Goal: Use online tool/utility

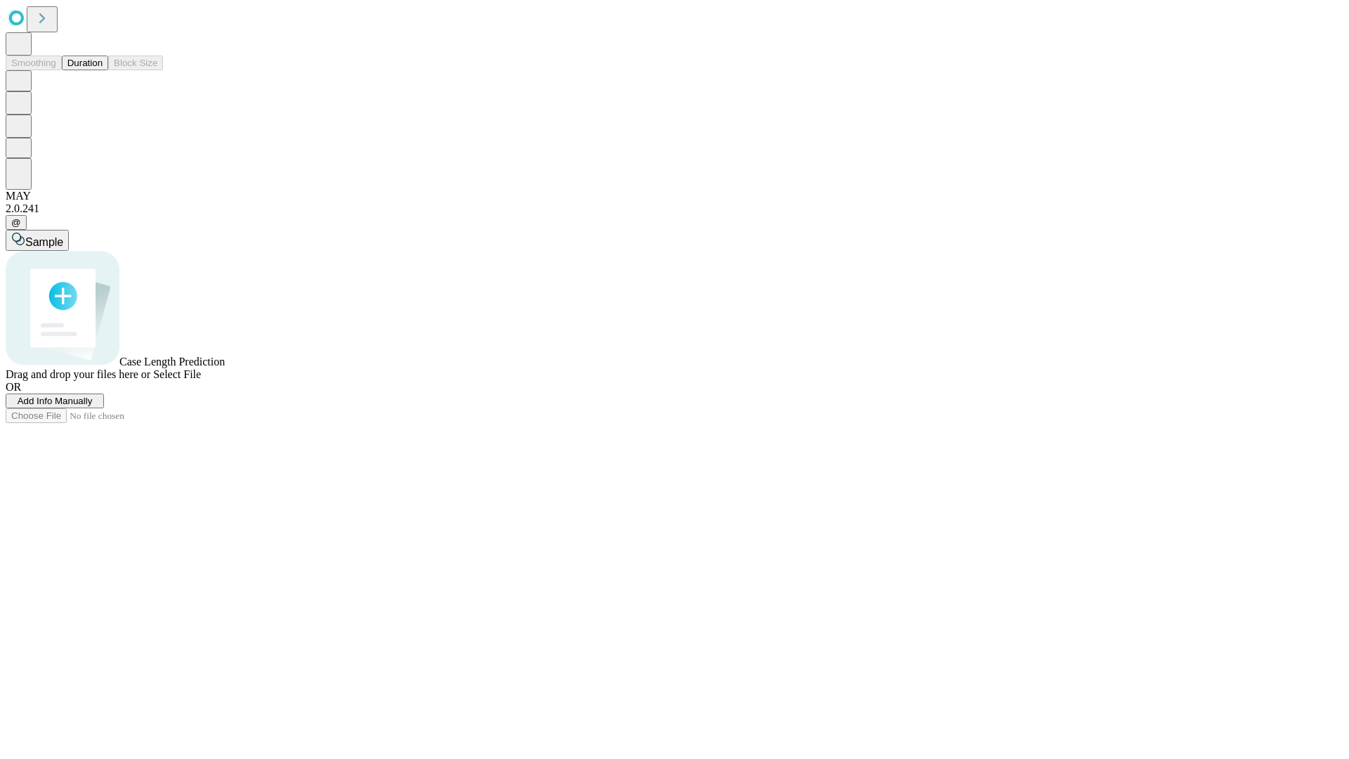
click at [103, 70] on button "Duration" at bounding box center [85, 63] width 46 height 15
click at [63, 236] on span "Sample" at bounding box center [44, 242] width 38 height 12
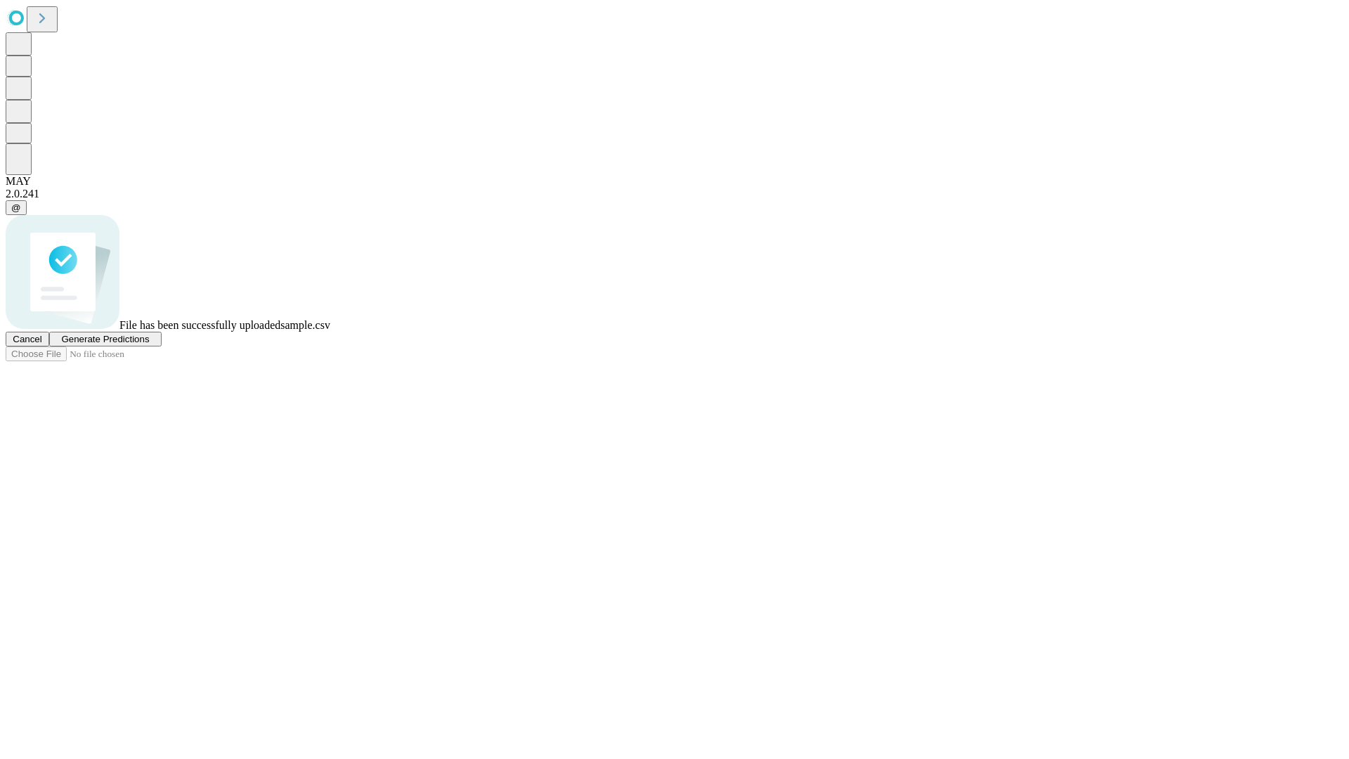
click at [149, 344] on span "Generate Predictions" at bounding box center [105, 339] width 88 height 11
